Goal: Transaction & Acquisition: Purchase product/service

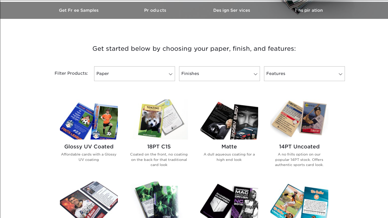
scroll to position [161, 0]
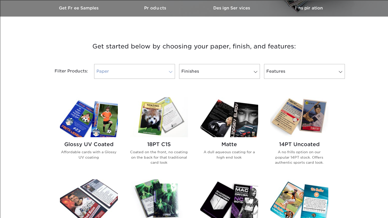
click at [156, 67] on link "Paper" at bounding box center [134, 71] width 81 height 15
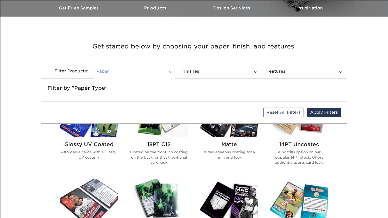
click at [156, 67] on link "Paper" at bounding box center [134, 71] width 81 height 15
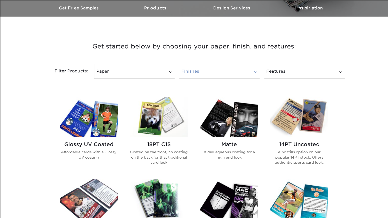
click at [219, 67] on link "Finishes" at bounding box center [219, 71] width 81 height 15
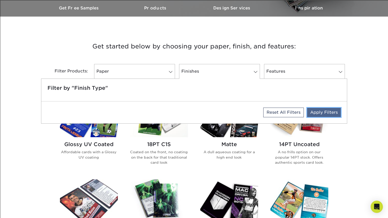
click at [321, 115] on link "Apply Filters" at bounding box center [324, 112] width 34 height 9
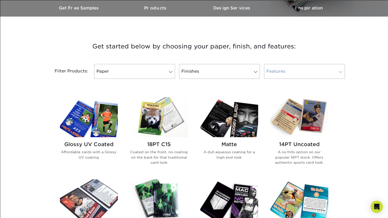
click at [283, 70] on link "Features" at bounding box center [304, 71] width 81 height 15
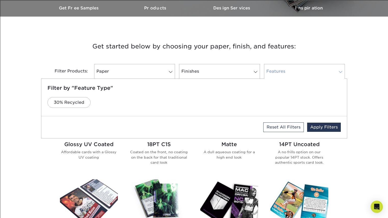
click at [283, 70] on link "Features" at bounding box center [304, 71] width 81 height 15
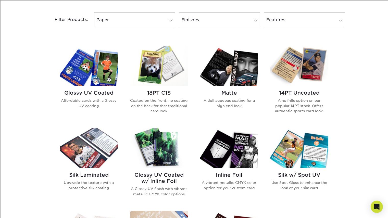
scroll to position [212, 0]
click at [88, 155] on img at bounding box center [89, 148] width 58 height 40
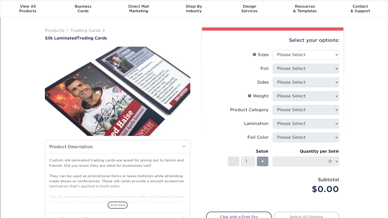
scroll to position [12, 0]
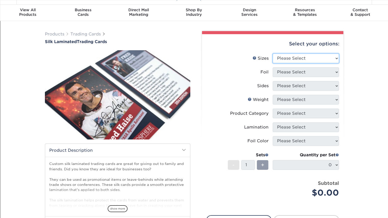
click at [317, 56] on select "Please Select 2.5" x 3.5"" at bounding box center [305, 59] width 66 height 10
select select "2.50x3.50"
click at [272, 54] on select "Please Select 2.5" x 3.5"" at bounding box center [305, 59] width 66 height 10
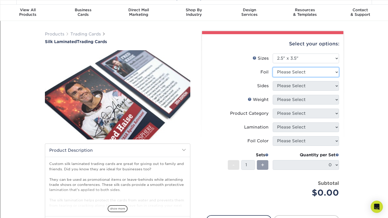
click at [307, 74] on select "Please Select No Yes" at bounding box center [305, 72] width 66 height 10
select select "0"
click at [272, 67] on select "Please Select No Yes" at bounding box center [305, 72] width 66 height 10
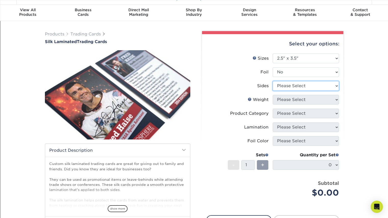
click at [303, 87] on select "Please Select Print Both Sides Print Front Only" at bounding box center [305, 86] width 66 height 10
select select "13abbda7-1d64-4f25-8bb2-c179b224825d"
click at [272, 81] on select "Please Select Print Both Sides Print Front Only" at bounding box center [305, 86] width 66 height 10
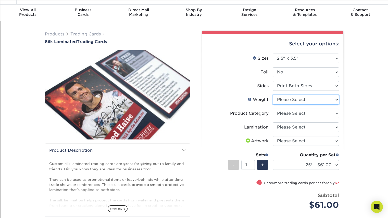
click at [298, 100] on select "Please Select 16PT" at bounding box center [305, 100] width 66 height 10
select select "16PT"
click at [272, 95] on select "Please Select 16PT" at bounding box center [305, 100] width 66 height 10
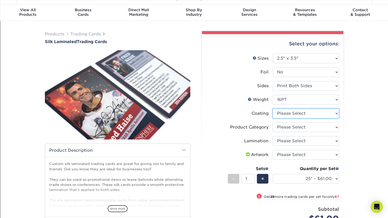
click at [288, 115] on select at bounding box center [305, 114] width 66 height 10
select select "3e7618de-abca-4bda-9f97-8b9129e913d8"
click at [272, 109] on select at bounding box center [305, 114] width 66 height 10
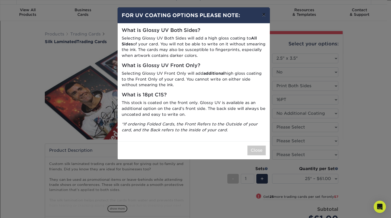
click at [262, 16] on button "×" at bounding box center [264, 14] width 12 height 14
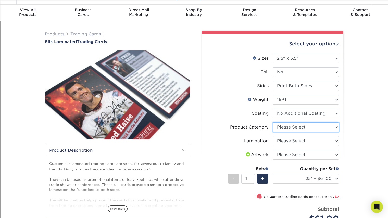
click at [292, 127] on select "Please Select Trading Cards" at bounding box center [305, 127] width 66 height 10
select select "c2f9bce9-36c2-409d-b101-c29d9d031e18"
click at [272, 122] on select "Please Select Trading Cards" at bounding box center [305, 127] width 66 height 10
click at [295, 139] on select "Please Select Silk" at bounding box center [305, 141] width 66 height 10
select select "ccacb42f-45f7-42d3-bbd3-7c8421cf37f0"
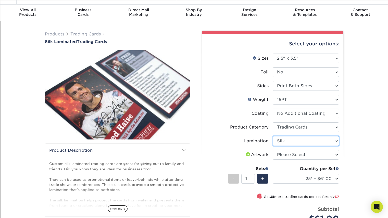
click at [272, 136] on select "Please Select Silk" at bounding box center [305, 141] width 66 height 10
click at [294, 153] on select "Please Select I will upload files I need a design - $100" at bounding box center [305, 155] width 66 height 10
select select "upload"
click at [272, 150] on select "Please Select I will upload files I need a design - $100" at bounding box center [305, 155] width 66 height 10
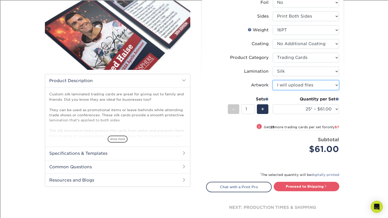
scroll to position [82, 0]
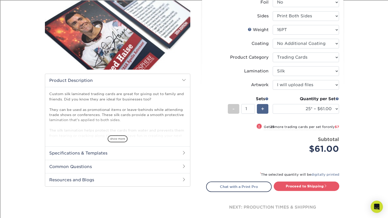
click at [262, 109] on span "+" at bounding box center [262, 109] width 3 height 8
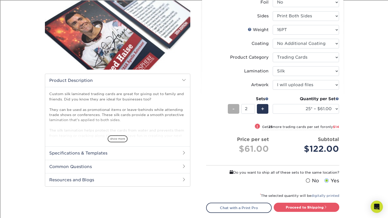
click at [232, 109] on span "-" at bounding box center [233, 109] width 2 height 8
type input "1"
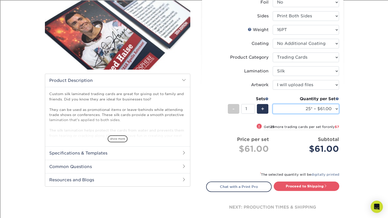
click at [294, 113] on select "25* – $61.00 50* – $68.00 75* – $74.00 100* – $81.00 250* – $88.00 500 – $98.00…" at bounding box center [305, 109] width 66 height 10
select select "100* – $81.00"
click at [272, 104] on select "25* – $61.00 50* – $68.00 75* – $74.00 100* – $81.00 250* – $88.00 500 – $98.00…" at bounding box center [305, 109] width 66 height 10
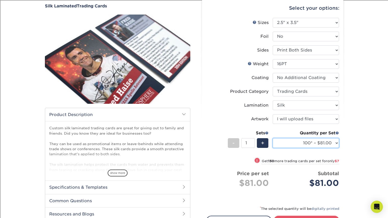
scroll to position [0, 0]
